Goal: Information Seeking & Learning: Check status

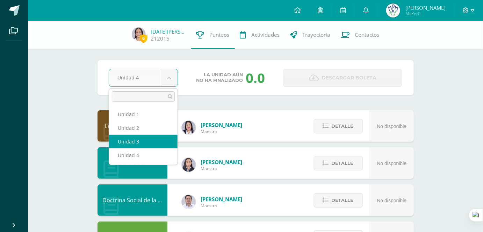
select select "Unidad 3"
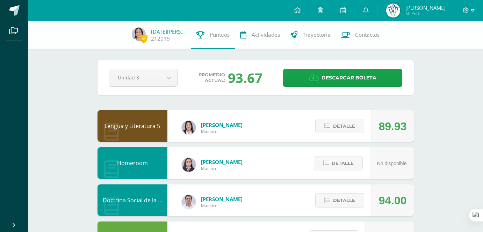
click at [222, 77] on span "Promedio actual:" at bounding box center [212, 77] width 27 height 11
click at [251, 79] on div "93.67" at bounding box center [245, 78] width 35 height 18
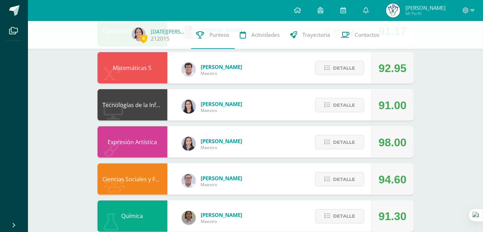
scroll to position [254, 0]
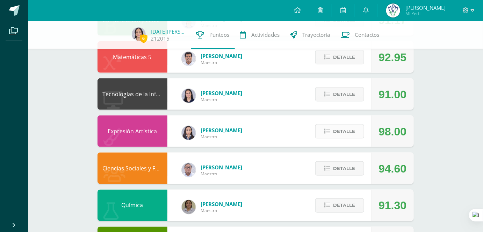
click at [337, 133] on span "Detalle" at bounding box center [344, 131] width 22 height 13
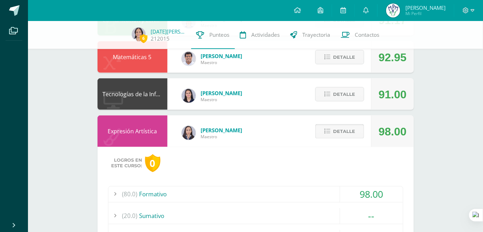
click at [338, 131] on span "Detalle" at bounding box center [344, 131] width 22 height 13
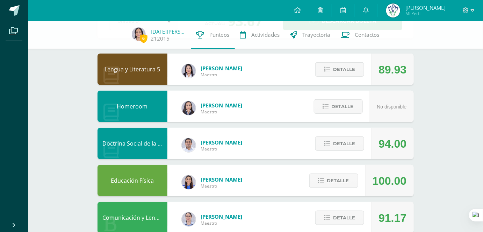
scroll to position [0, 0]
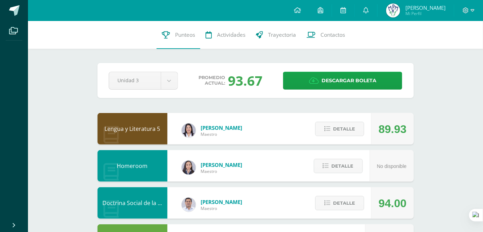
click at [242, 85] on div "93.67" at bounding box center [245, 80] width 35 height 18
click at [241, 85] on div "93.67" at bounding box center [245, 80] width 35 height 18
